Goal: Information Seeking & Learning: Find specific fact

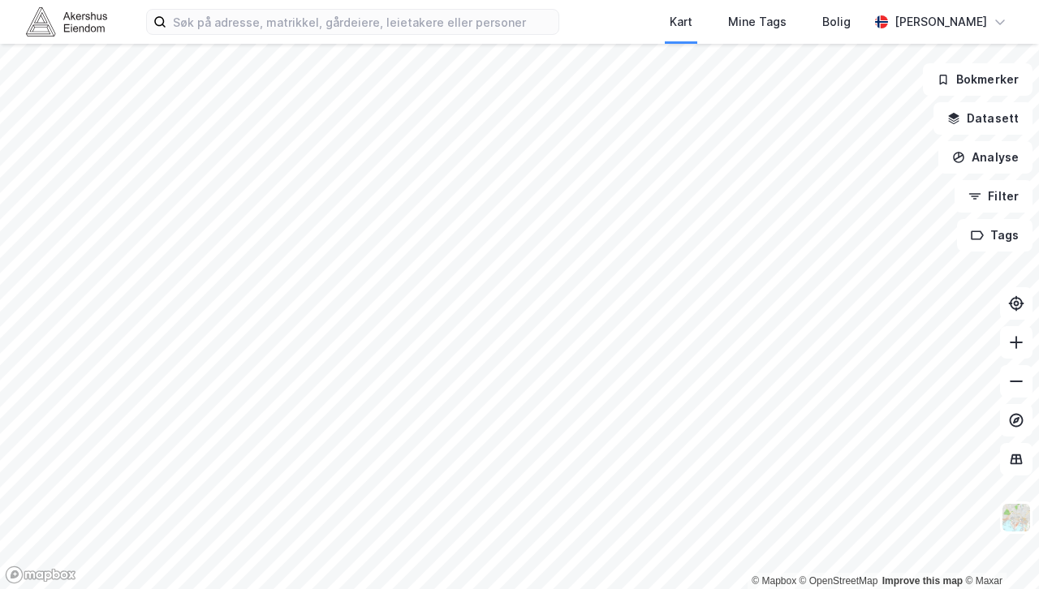
click at [419, 38] on div "Kart Mine Tags Bolig [PERSON_NAME]" at bounding box center [519, 22] width 1039 height 44
click at [422, 36] on div "Kart Mine Tags Bolig [PERSON_NAME]" at bounding box center [519, 22] width 1039 height 44
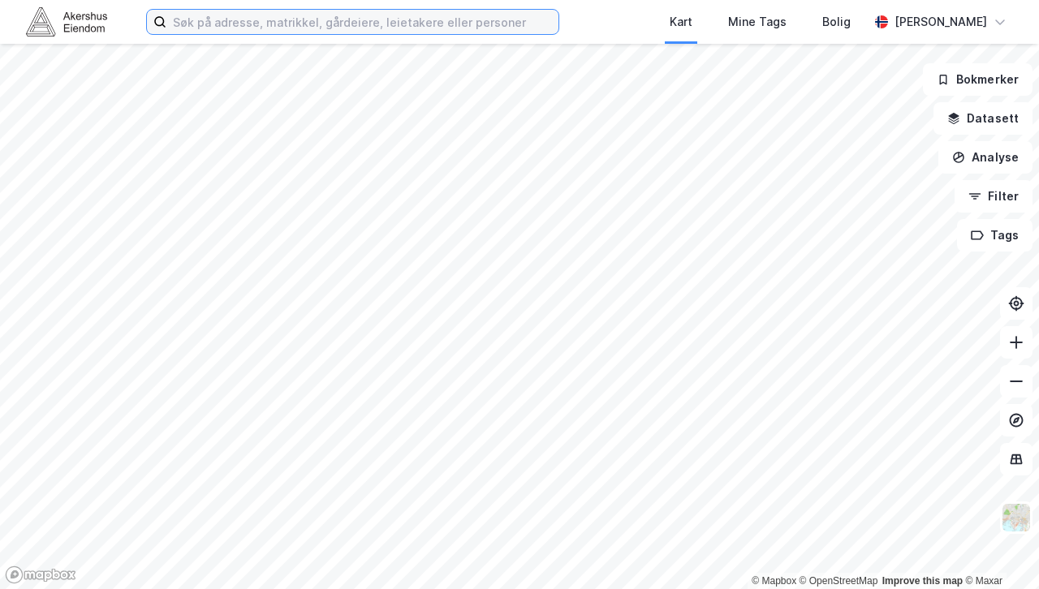
click at [417, 30] on input at bounding box center [362, 22] width 392 height 24
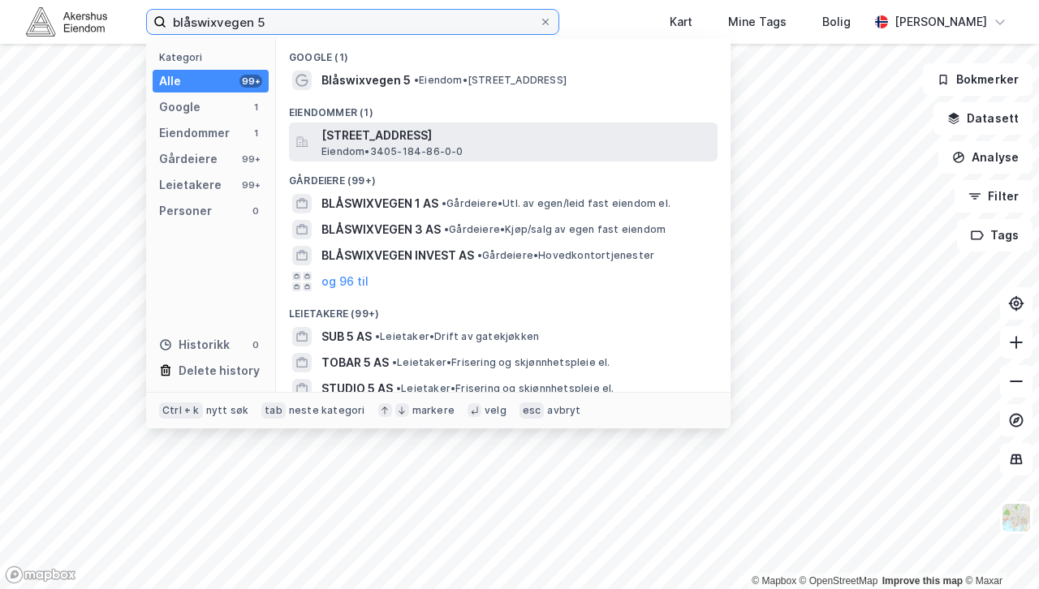
type input "blåswixvegen 5"
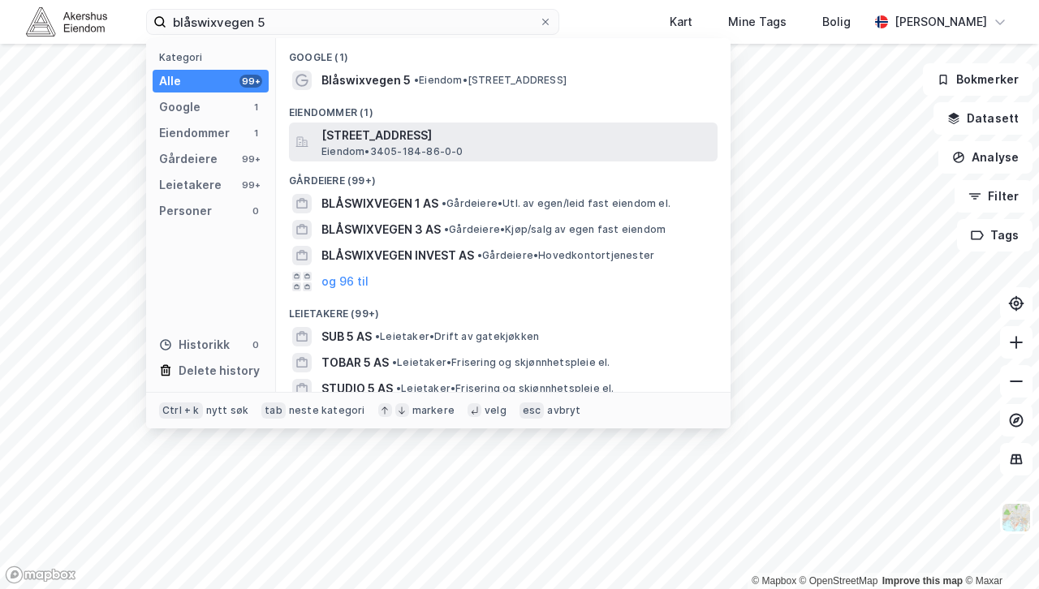
click at [437, 153] on span "Eiendom • 3405-184-86-0-0" at bounding box center [393, 151] width 142 height 13
